Goal: Task Accomplishment & Management: Use online tool/utility

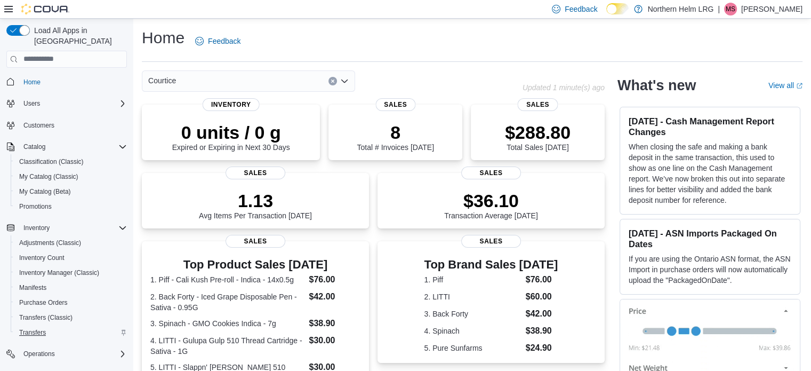
scroll to position [62, 0]
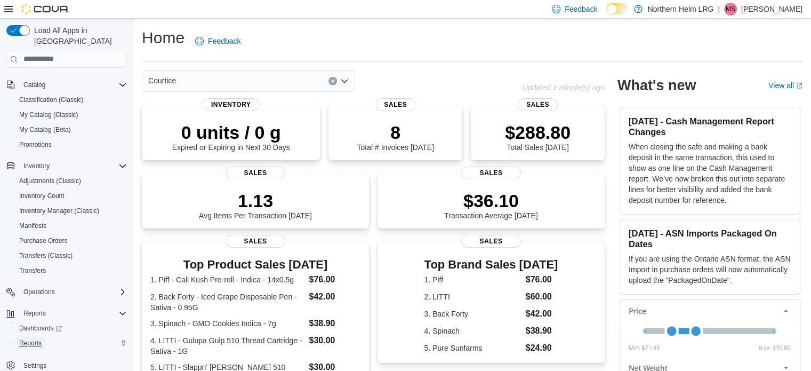
click at [28, 337] on span "Reports" at bounding box center [30, 343] width 22 height 13
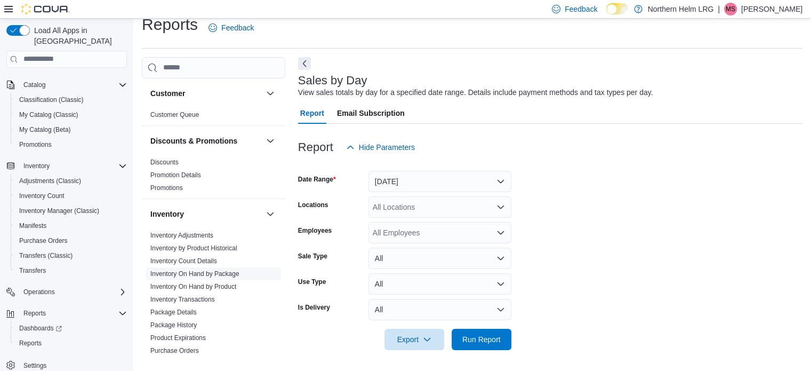
click at [209, 270] on link "Inventory On Hand by Package" at bounding box center [194, 273] width 89 height 7
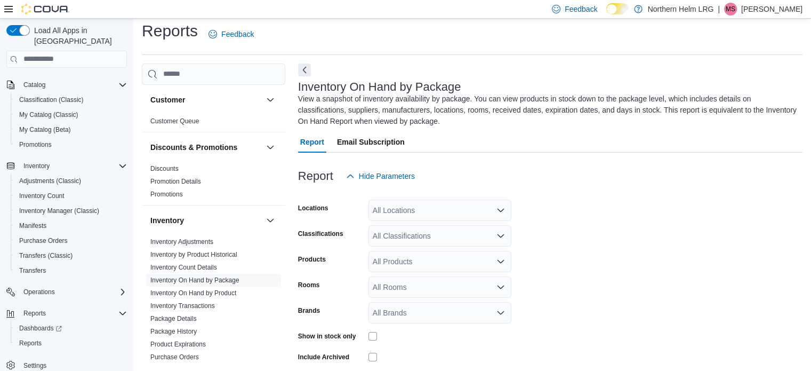
scroll to position [47, 0]
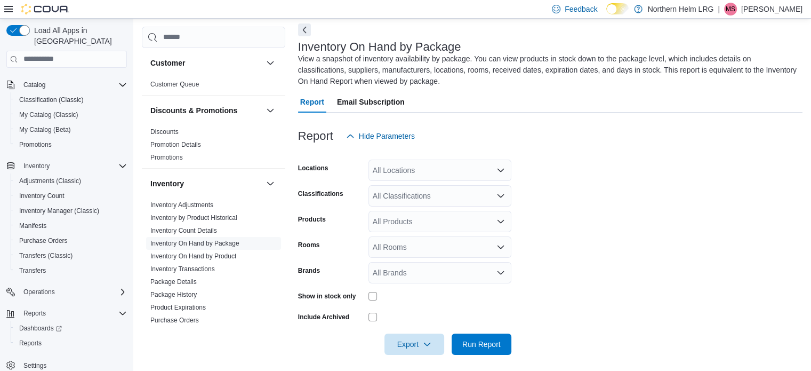
click at [468, 170] on div "All Locations" at bounding box center [440, 169] width 143 height 21
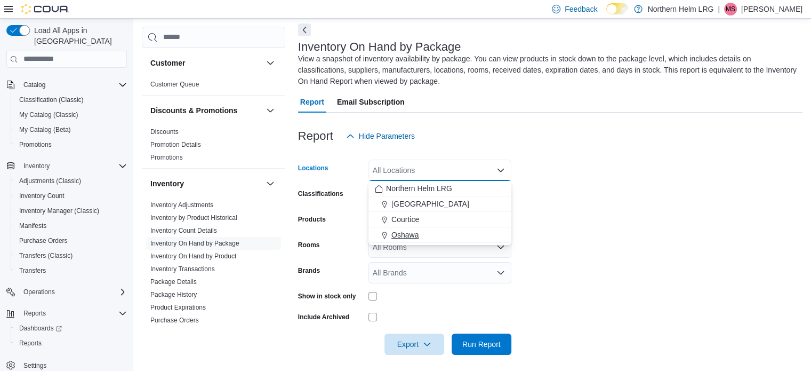
click at [411, 231] on span "Oshawa" at bounding box center [404, 234] width 27 height 11
click at [615, 197] on form "Locations [GEOGRAPHIC_DATA] Combo box. Selected. [GEOGRAPHIC_DATA]. Press Backs…" at bounding box center [550, 251] width 505 height 208
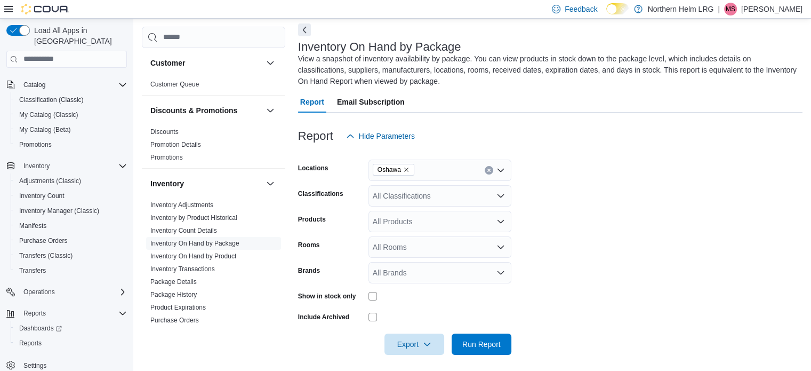
click at [476, 194] on div "All Classifications" at bounding box center [440, 195] width 143 height 21
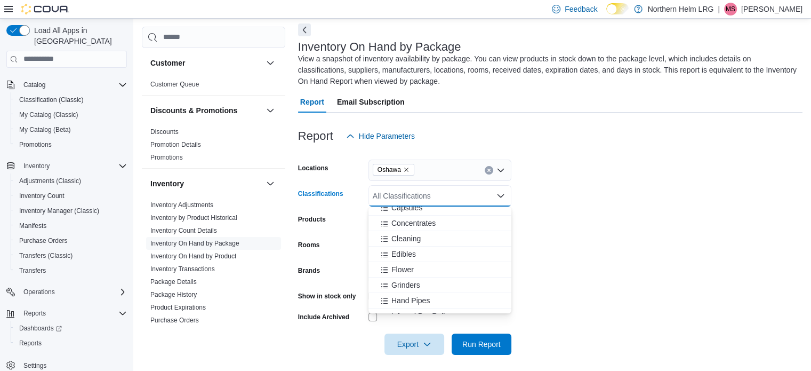
scroll to position [115, 0]
click at [410, 257] on span "Edibles" at bounding box center [403, 253] width 25 height 11
click at [402, 197] on icon "Remove Edibles from selection in this group" at bounding box center [404, 195] width 6 height 6
click at [409, 260] on span "Flower" at bounding box center [402, 262] width 22 height 11
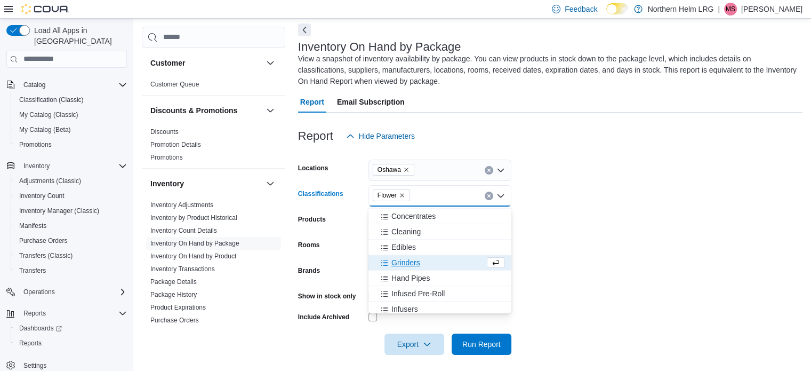
click at [556, 251] on form "Locations [GEOGRAPHIC_DATA] Classifications Flower Combo box. Selected. Flower.…" at bounding box center [550, 251] width 505 height 208
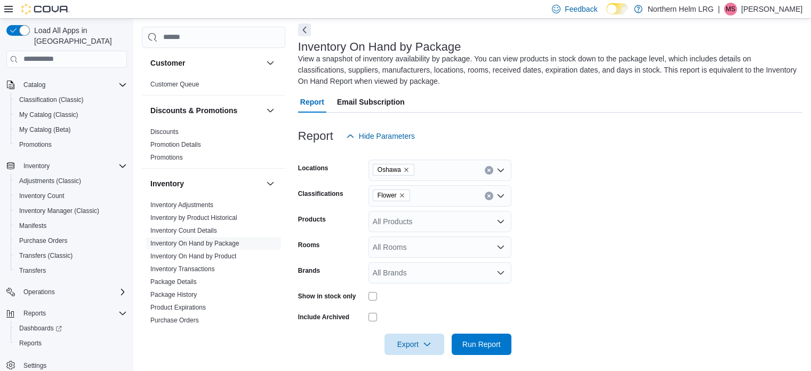
click at [486, 249] on div "All Rooms" at bounding box center [440, 246] width 143 height 21
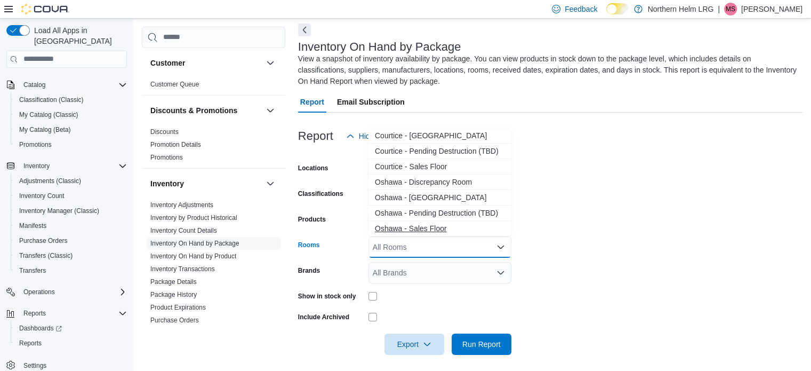
click at [435, 229] on span "Oshawa - Sales Floor" at bounding box center [440, 228] width 130 height 11
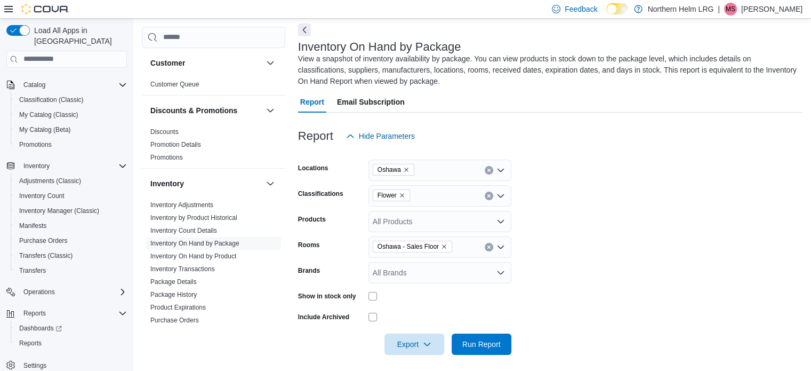
click at [576, 249] on form "Locations [GEOGRAPHIC_DATA] Classifications Flower Products All Products Rooms …" at bounding box center [550, 251] width 505 height 208
click at [508, 268] on div "All Brands" at bounding box center [440, 272] width 143 height 21
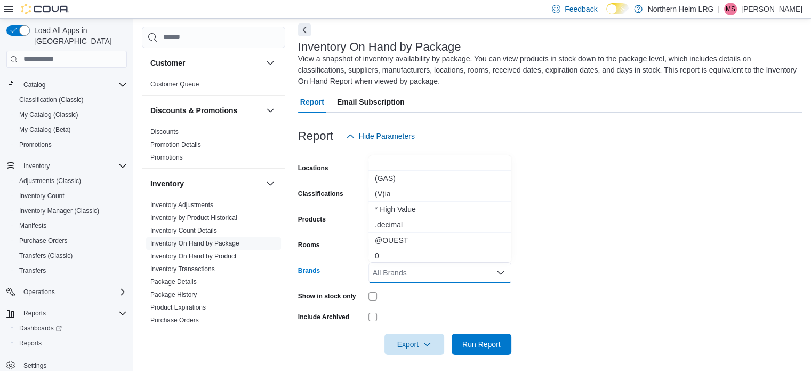
click at [549, 268] on form "Locations [GEOGRAPHIC_DATA] Classifications Flower Products All Products Rooms …" at bounding box center [550, 251] width 505 height 208
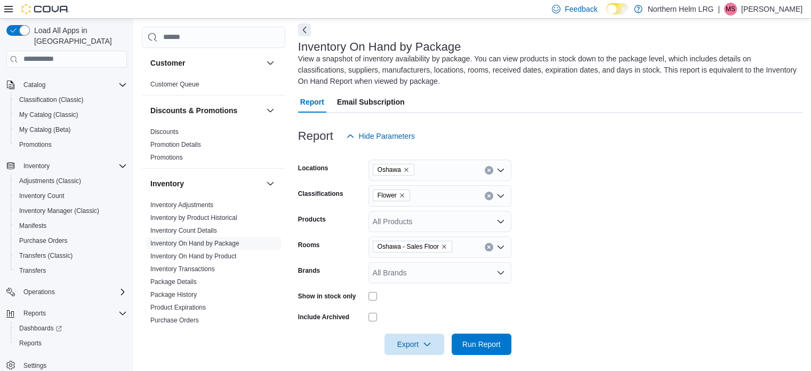
click at [373, 290] on div at bounding box center [440, 295] width 143 height 17
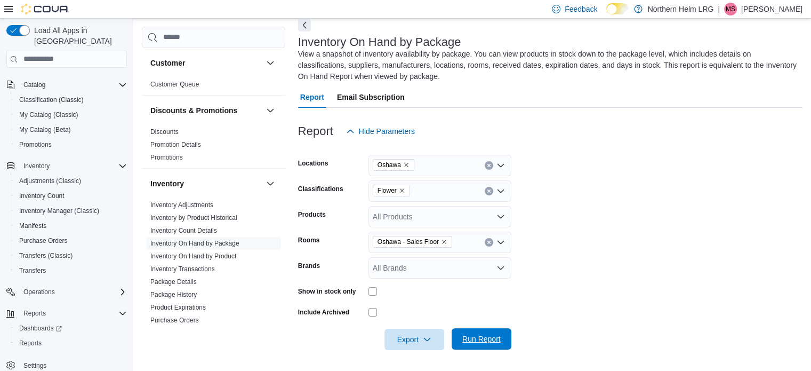
click at [488, 335] on span "Run Report" at bounding box center [481, 338] width 38 height 11
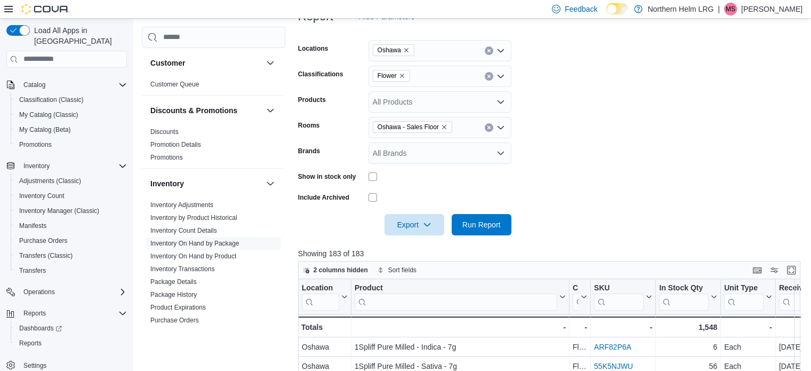
scroll to position [166, 0]
click at [421, 219] on span "Export" at bounding box center [414, 223] width 47 height 21
click at [421, 252] on button "Export to Excel" at bounding box center [416, 245] width 61 height 21
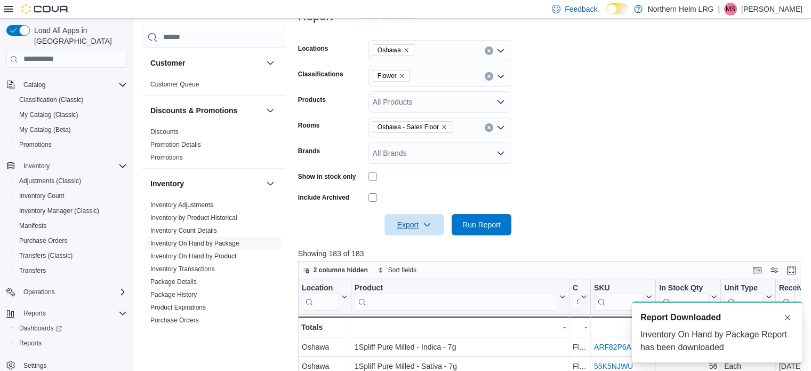
scroll to position [0, 0]
